Goal: Book appointment/travel/reservation

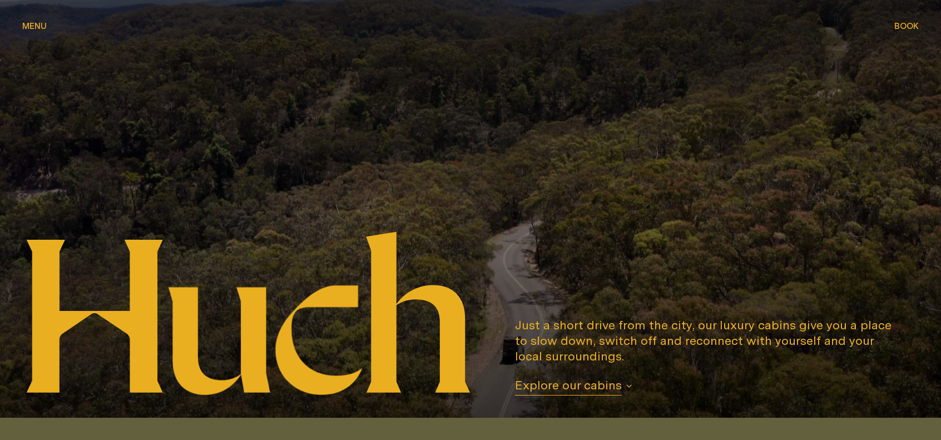
click at [37, 26] on span "Menu" at bounding box center [34, 26] width 24 height 8
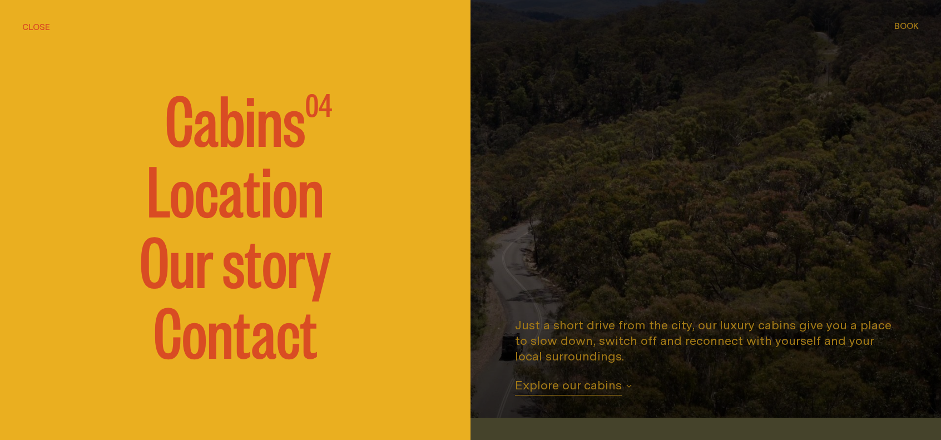
click at [231, 201] on link "Location" at bounding box center [235, 188] width 177 height 67
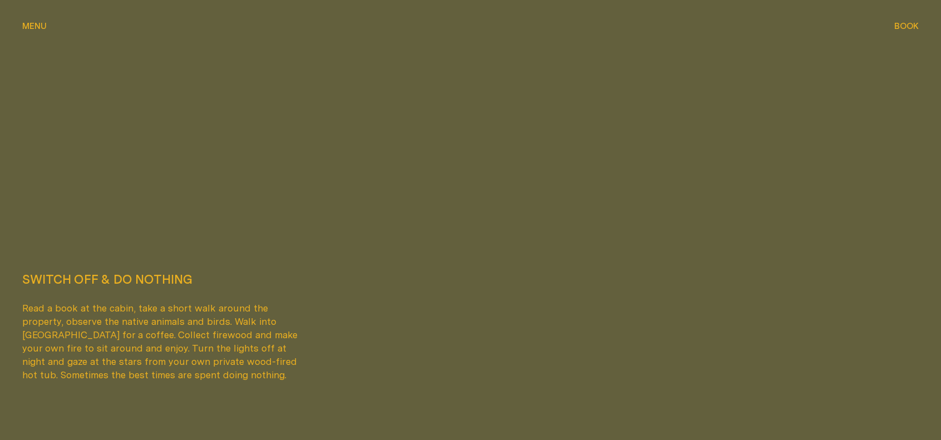
scroll to position [3026, 0]
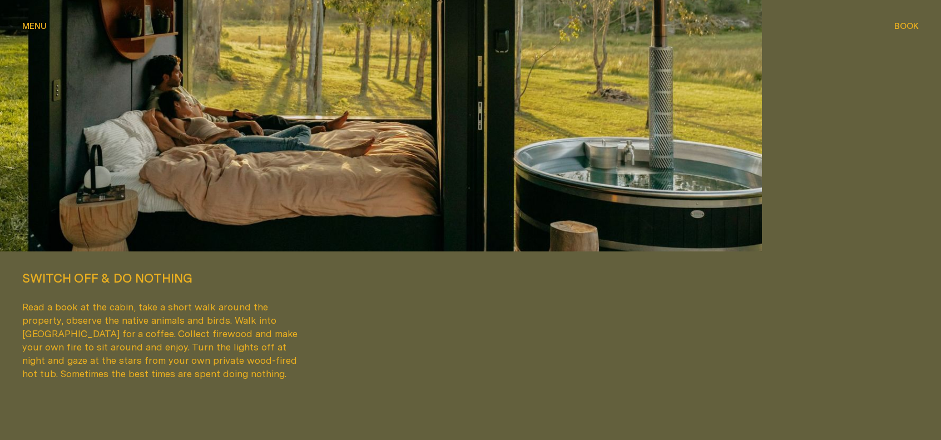
click at [901, 27] on span "Book" at bounding box center [906, 26] width 24 height 8
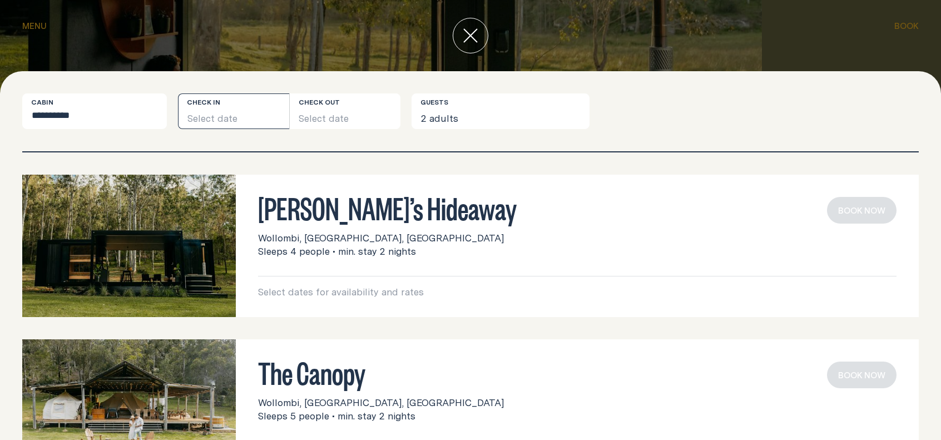
click at [244, 112] on button "Select date" at bounding box center [233, 111] width 111 height 36
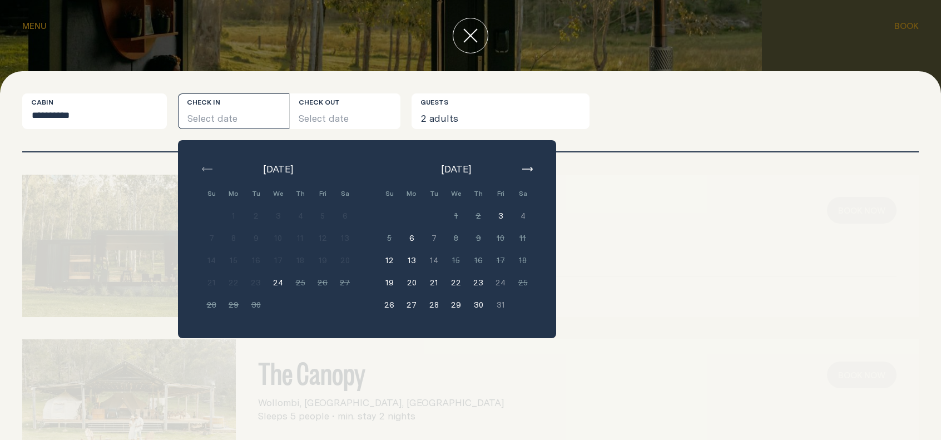
click at [526, 168] on icon "button" at bounding box center [527, 169] width 11 height 4
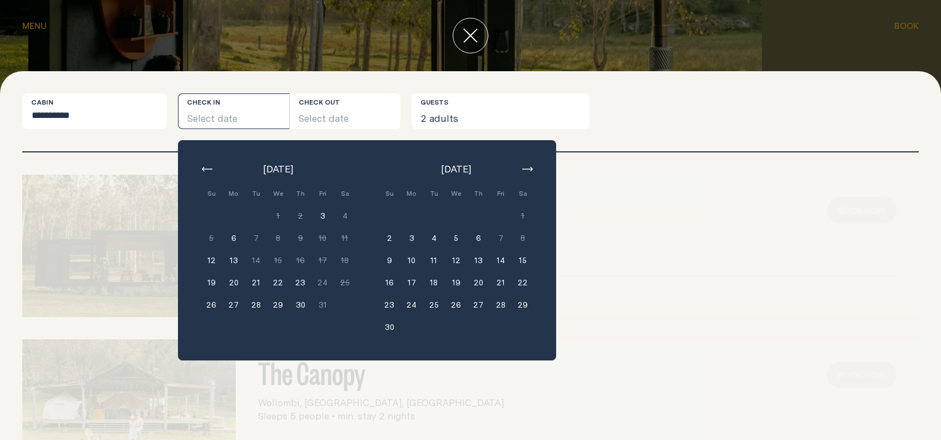
click at [500, 284] on button "21" at bounding box center [500, 282] width 22 height 22
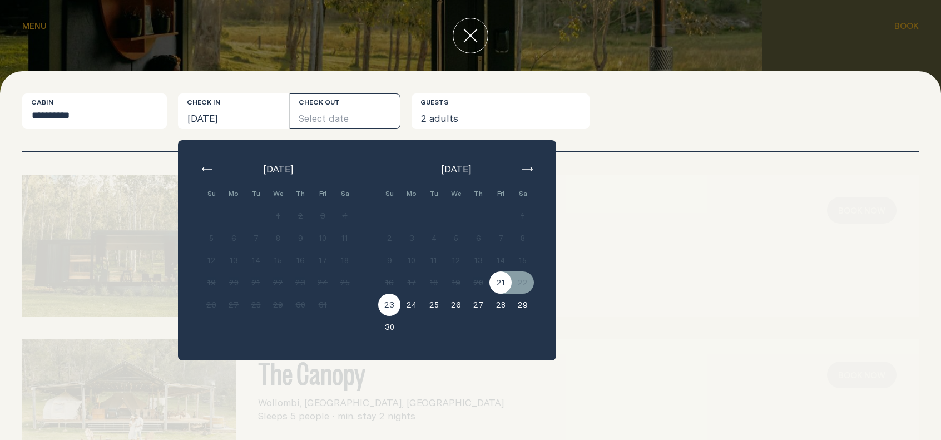
click at [392, 304] on button "23" at bounding box center [389, 305] width 22 height 22
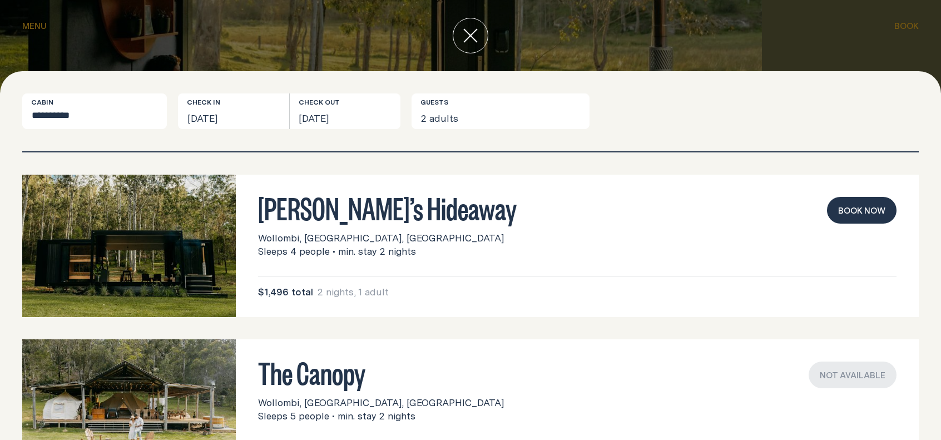
click at [655, 164] on div "[PERSON_NAME]’s Hideaway Wollombi, [GEOGRAPHIC_DATA], [GEOGRAPHIC_DATA] Sleeps …" at bounding box center [470, 296] width 941 height 288
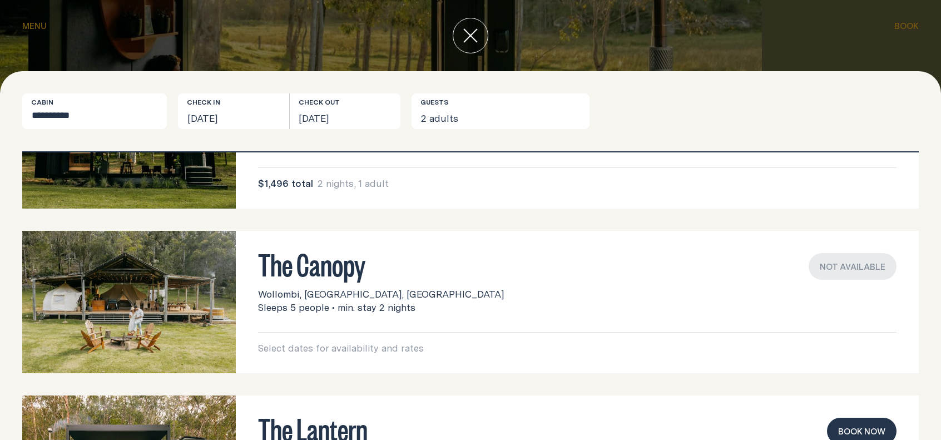
scroll to position [0, 0]
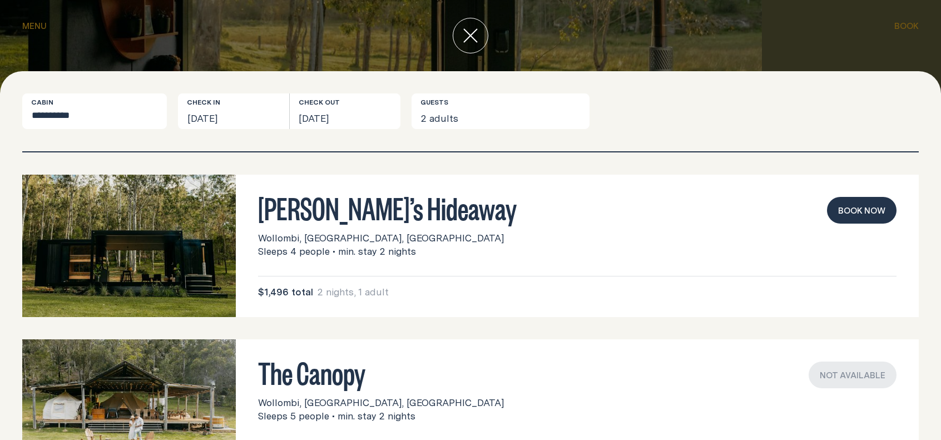
click at [379, 209] on h3 "[PERSON_NAME]’s Hideaway" at bounding box center [577, 207] width 639 height 21
click at [205, 230] on img at bounding box center [129, 246] width 214 height 142
click at [866, 216] on button "Book now" at bounding box center [862, 210] width 70 height 27
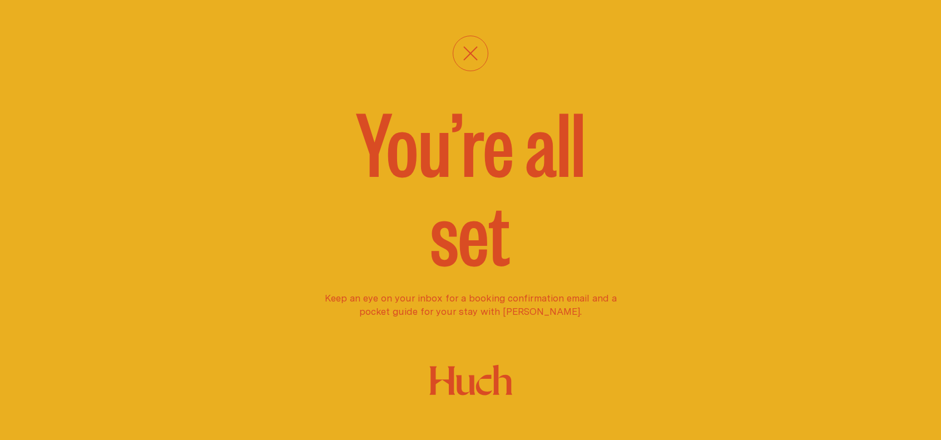
click at [471, 51] on icon "close" at bounding box center [470, 53] width 14 height 14
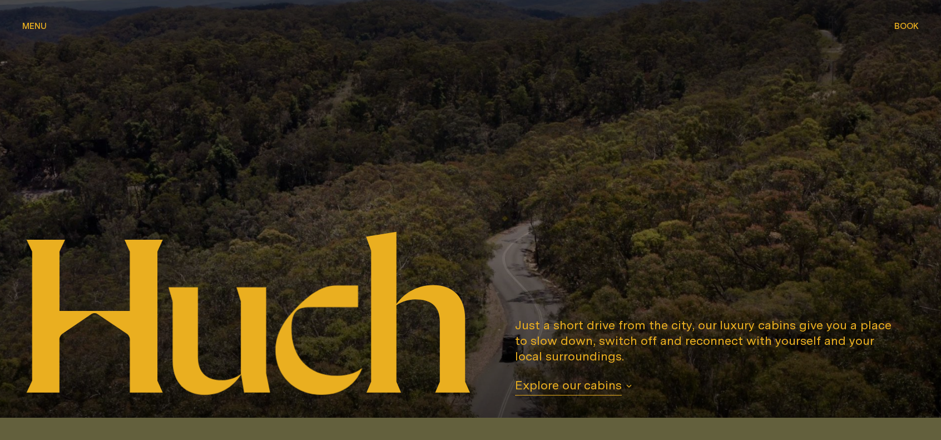
click at [41, 22] on span "Menu" at bounding box center [34, 17] width 24 height 8
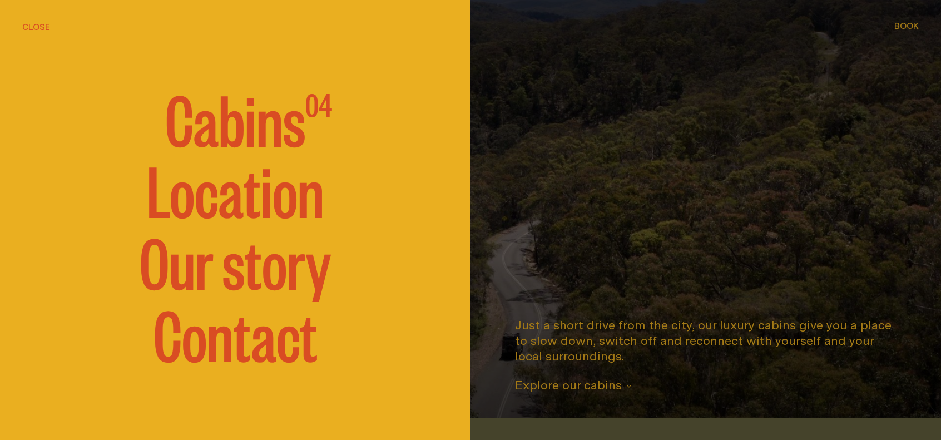
click at [212, 117] on span "Cabins" at bounding box center [235, 118] width 140 height 67
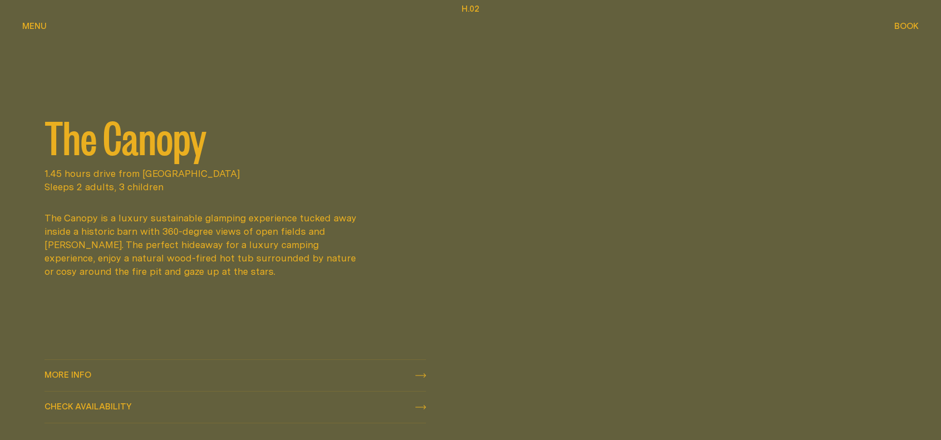
scroll to position [1018, 0]
